Goal: Task Accomplishment & Management: Manage account settings

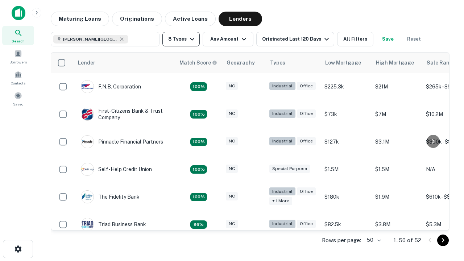
click at [181, 39] on button "8 Types" at bounding box center [180, 39] width 37 height 14
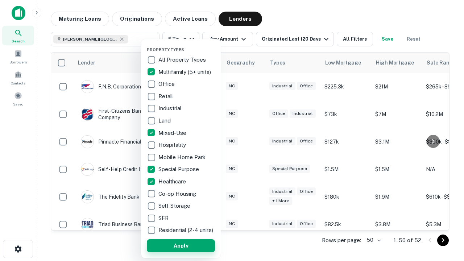
click at [181, 245] on button "Apply" at bounding box center [181, 245] width 68 height 13
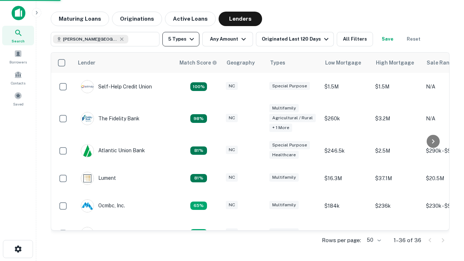
click at [181, 39] on button "5 Types" at bounding box center [180, 39] width 37 height 14
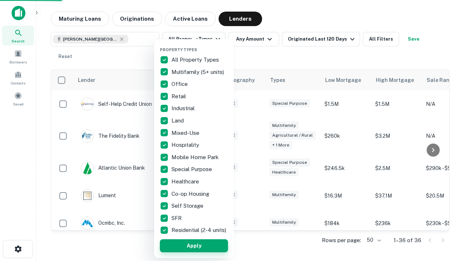
click at [194, 245] on button "Apply" at bounding box center [194, 245] width 68 height 13
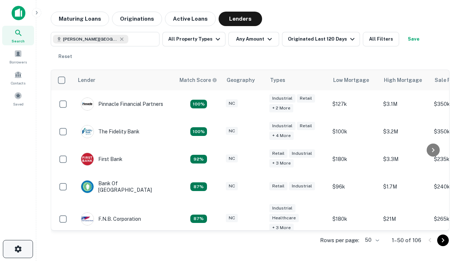
click at [18, 249] on icon "button" at bounding box center [18, 249] width 9 height 9
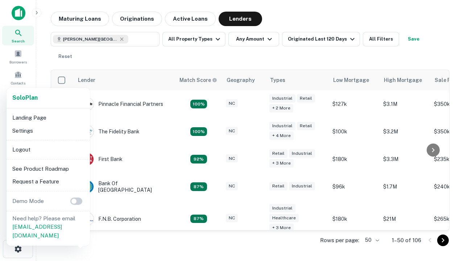
click at [48, 149] on li "Logout" at bounding box center [48, 149] width 78 height 13
